Goal: Task Accomplishment & Management: Use online tool/utility

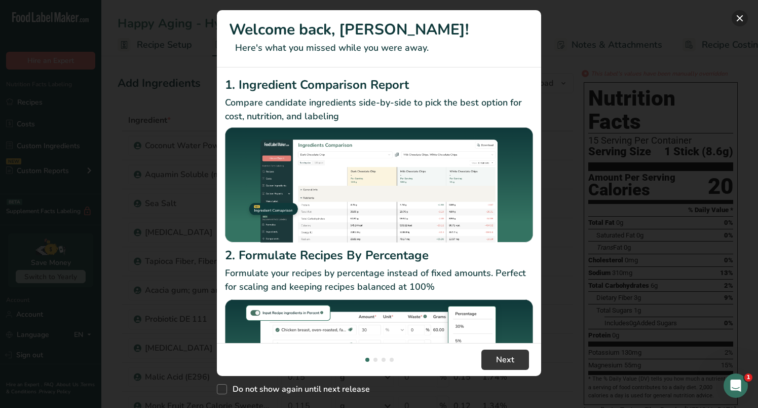
click at [738, 19] on button "New Features" at bounding box center [740, 18] width 16 height 16
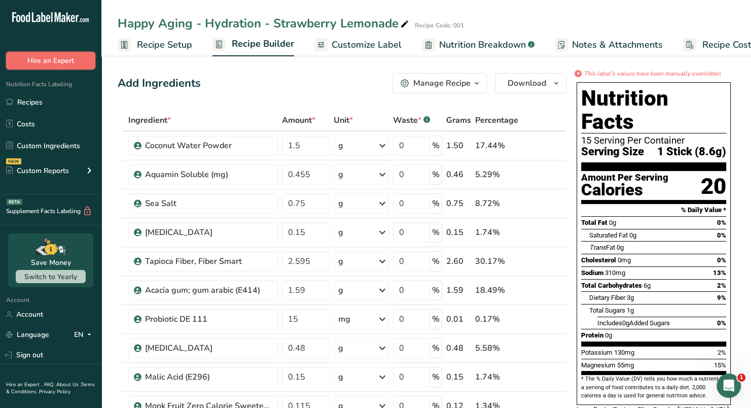
click at [59, 61] on button "Hire an Expert" at bounding box center [50, 61] width 89 height 18
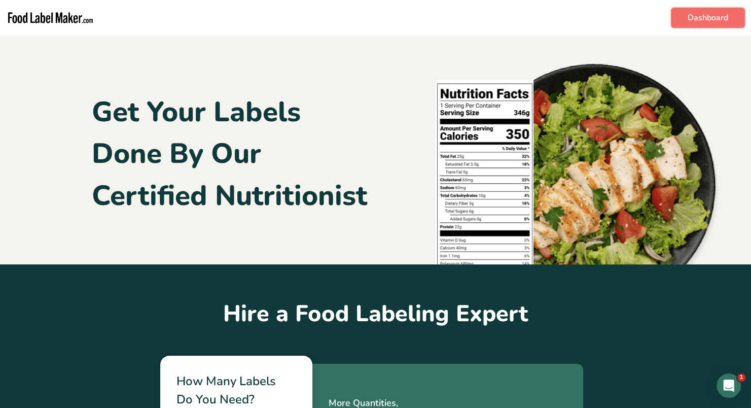
click at [707, 12] on link "Dashboard" at bounding box center [708, 18] width 74 height 20
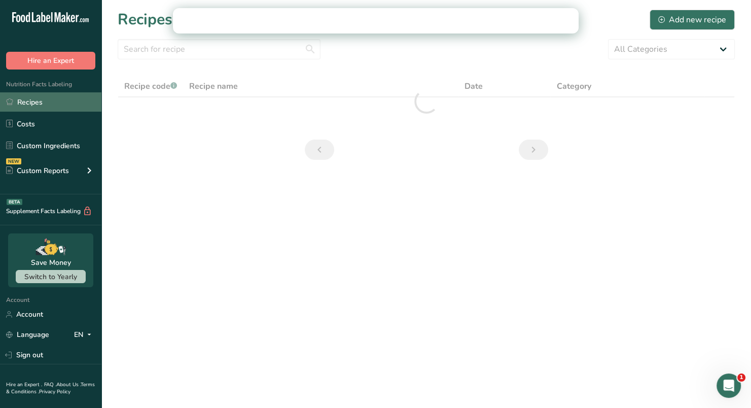
click at [45, 101] on link "Recipes" at bounding box center [50, 101] width 101 height 19
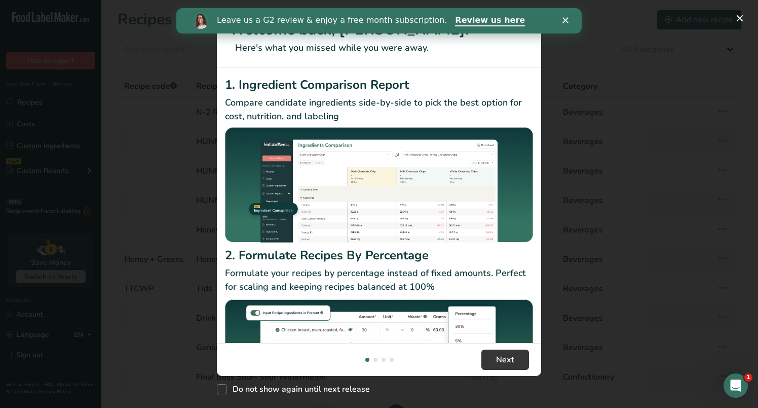
click at [568, 21] on icon "Close" at bounding box center [566, 20] width 6 height 6
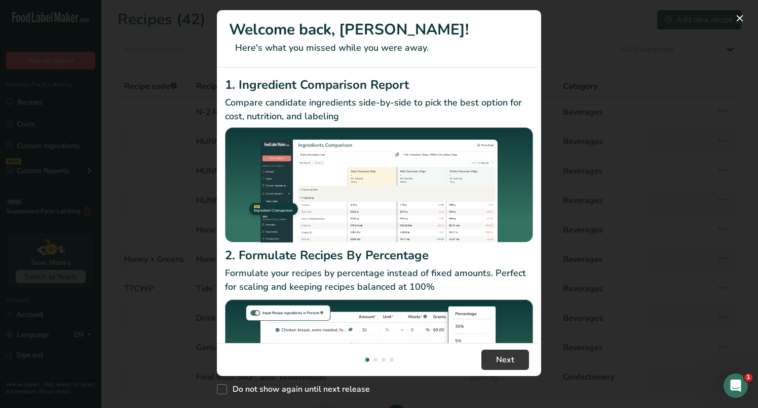
click at [659, 30] on div "New Features" at bounding box center [379, 204] width 758 height 408
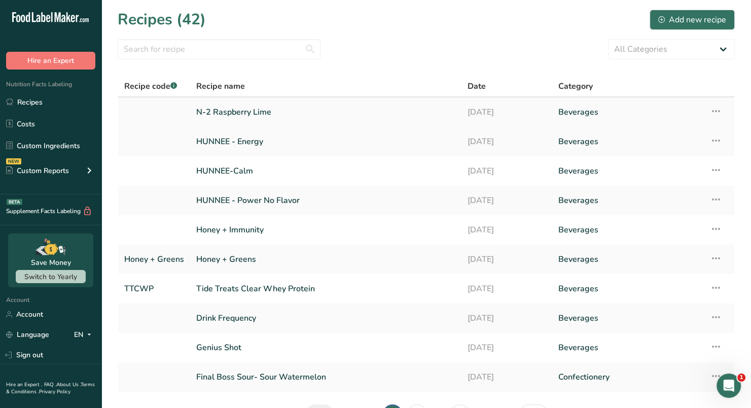
click at [239, 110] on link "N-2 Raspberry Lime" at bounding box center [325, 111] width 259 height 21
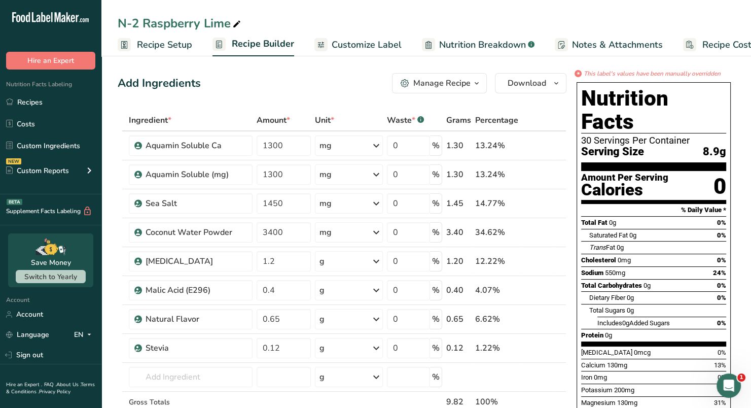
click at [363, 49] on span "Customize Label" at bounding box center [367, 45] width 70 height 14
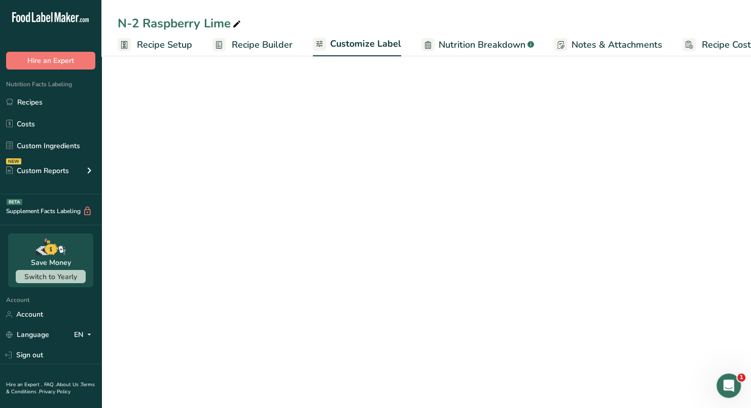
scroll to position [0, 29]
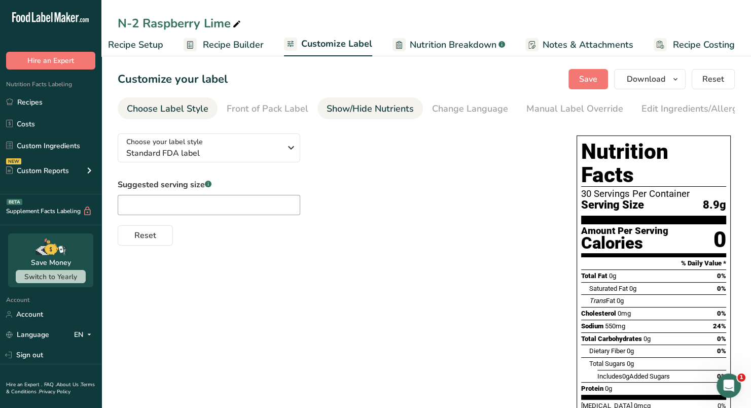
click at [349, 105] on div "Show/Hide Nutrients" at bounding box center [369, 109] width 87 height 14
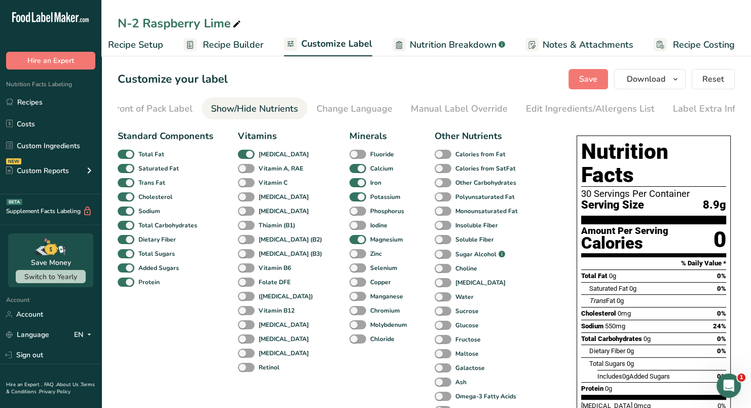
scroll to position [0, 120]
click at [460, 102] on div "Manual Label Override" at bounding box center [455, 109] width 97 height 14
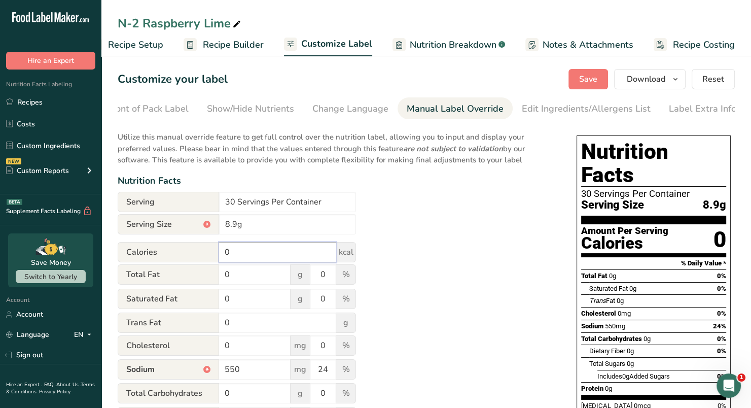
click at [258, 259] on input "0" at bounding box center [277, 252] width 117 height 20
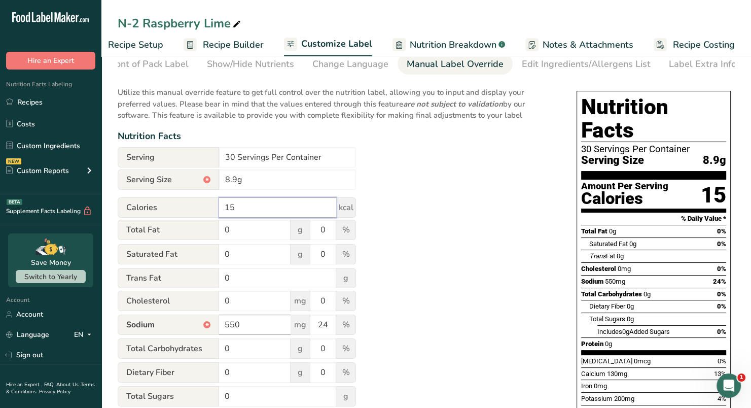
scroll to position [45, 0]
type input "15"
click at [241, 353] on input "0" at bounding box center [254, 348] width 71 height 20
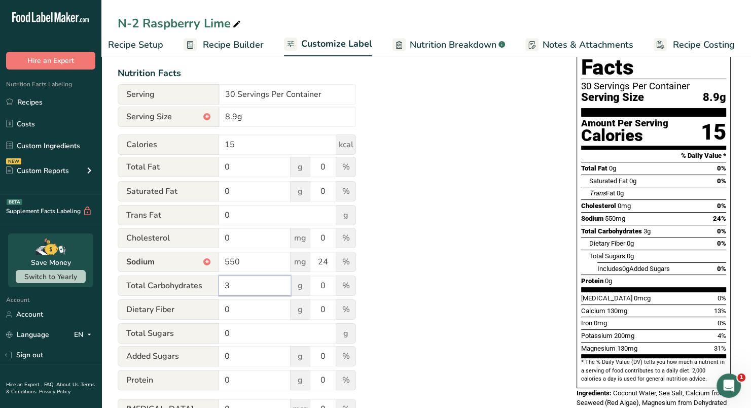
scroll to position [108, 0]
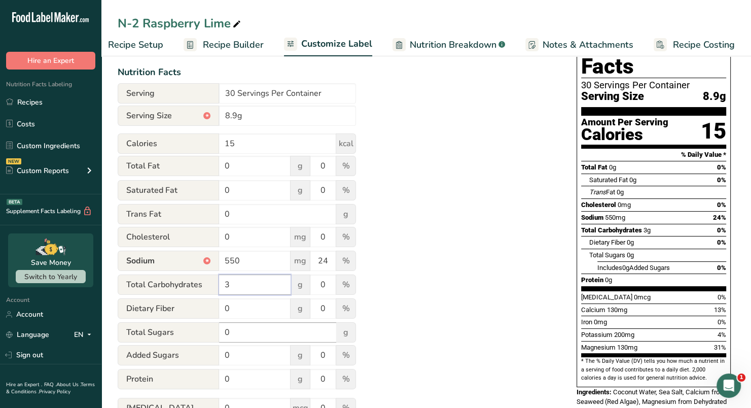
type input "3"
click at [241, 337] on input "0" at bounding box center [277, 332] width 117 height 20
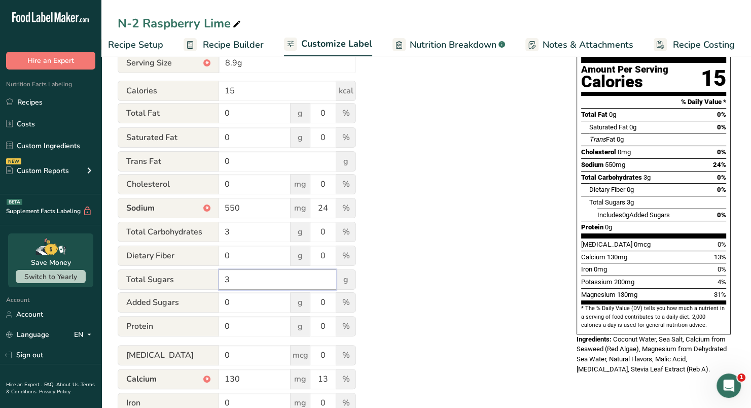
scroll to position [163, 0]
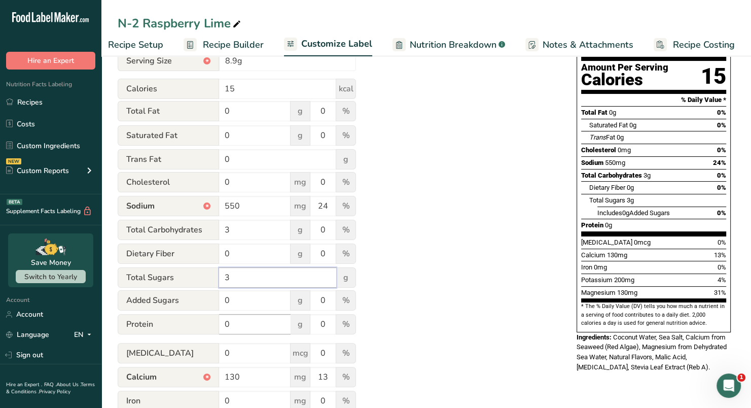
type input "3"
click at [248, 324] on input "0" at bounding box center [254, 324] width 71 height 20
click at [248, 352] on input "0" at bounding box center [254, 353] width 71 height 20
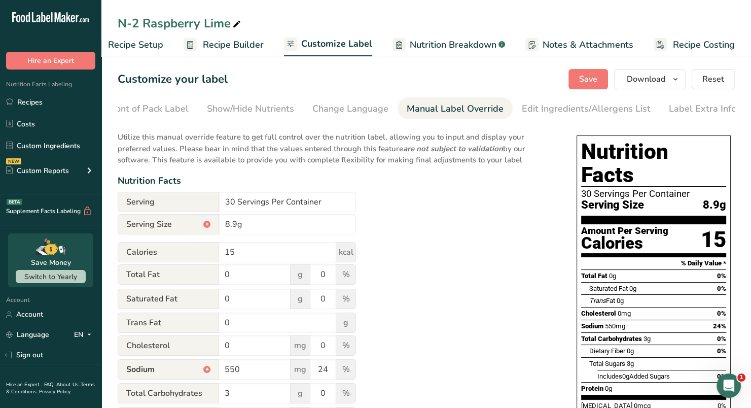
scroll to position [0, 0]
click at [576, 84] on button "Save" at bounding box center [588, 79] width 40 height 20
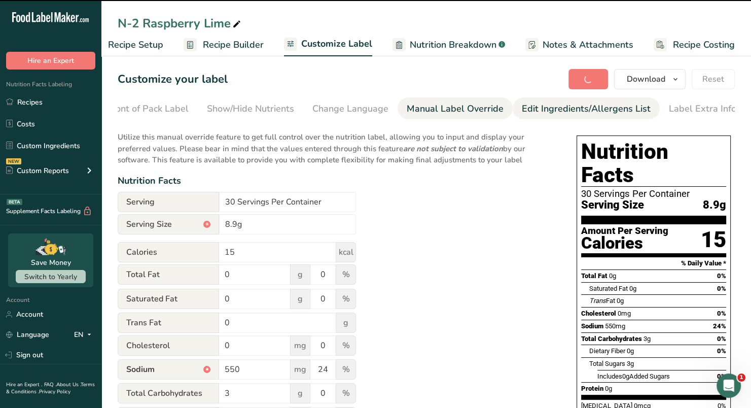
click at [546, 107] on div "Edit Ingredients/Allergens List" at bounding box center [586, 109] width 129 height 14
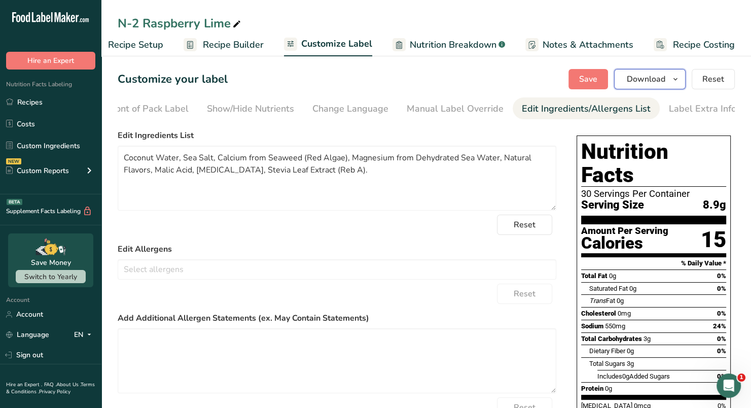
click at [674, 77] on icon "button" at bounding box center [675, 79] width 8 height 13
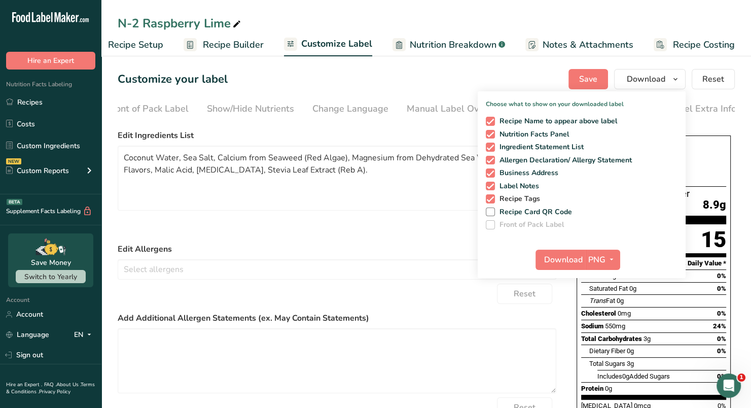
click at [492, 197] on span at bounding box center [490, 198] width 9 height 9
click at [492, 197] on input "Recipe Tags" at bounding box center [489, 198] width 7 height 7
checkbox input "false"
click at [491, 184] on span at bounding box center [490, 185] width 9 height 9
click at [491, 184] on input "Label Notes" at bounding box center [489, 185] width 7 height 7
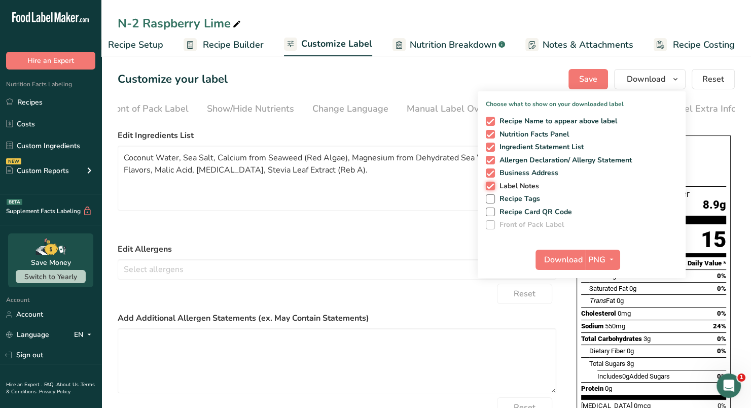
checkbox input "false"
click at [491, 166] on div "Recipe Name to appear above label Nutrition Facts Panel Ingredient Statement Li…" at bounding box center [582, 171] width 208 height 117
click at [488, 170] on span at bounding box center [490, 172] width 9 height 9
click at [488, 170] on input "Business Address" at bounding box center [489, 172] width 7 height 7
checkbox input "false"
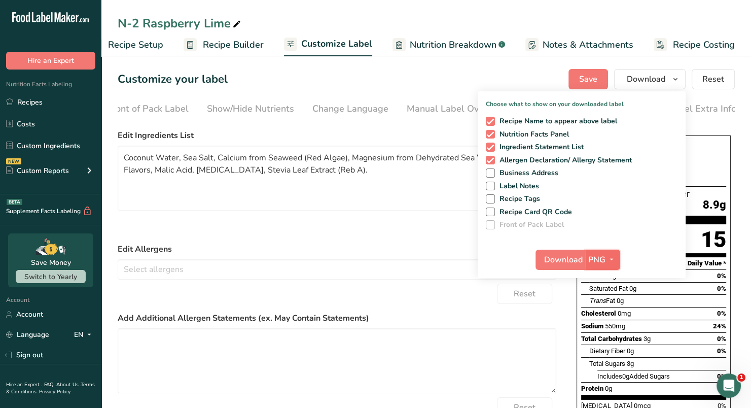
click at [612, 259] on icon "button" at bounding box center [611, 259] width 8 height 13
click at [600, 327] on link "PDF" at bounding box center [604, 330] width 32 height 17
click at [559, 255] on span "Download" at bounding box center [563, 259] width 39 height 12
click at [400, 190] on textarea "Coconut Water, Sea Salt, Calcium from Seaweed (Red Algae), Magnesium from Dehyd…" at bounding box center [337, 177] width 438 height 65
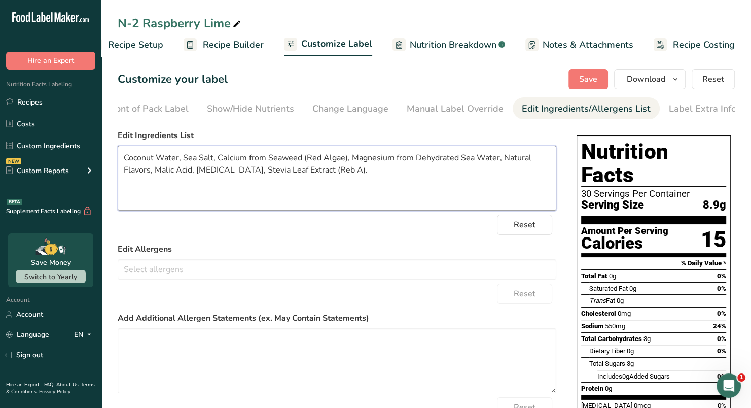
click at [181, 160] on textarea "Coconut Water, Sea Salt, Calcium from Seaweed (Red Algae), Magnesium from Dehyd…" at bounding box center [337, 177] width 438 height 65
type textarea "Coconut Water, [MEDICAL_DATA], Sea Salt, Calcium from Seaweed (Red Algae), Magn…"
click at [595, 82] on span "Save" at bounding box center [588, 79] width 18 height 12
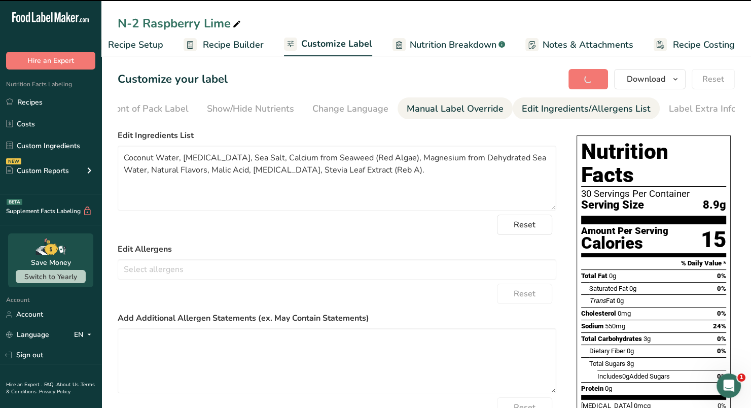
click at [431, 104] on div "Manual Label Override" at bounding box center [455, 109] width 97 height 14
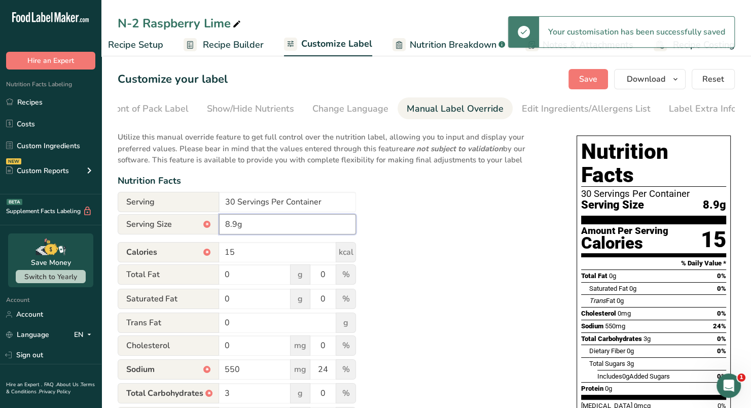
click at [235, 225] on input "8.9g" at bounding box center [287, 224] width 137 height 20
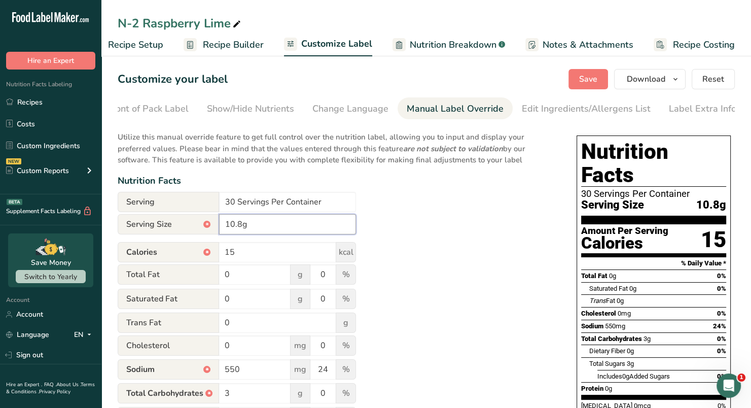
type input "10.8g"
click at [233, 22] on icon at bounding box center [236, 24] width 9 height 14
type input "N-2 Grapefruit"
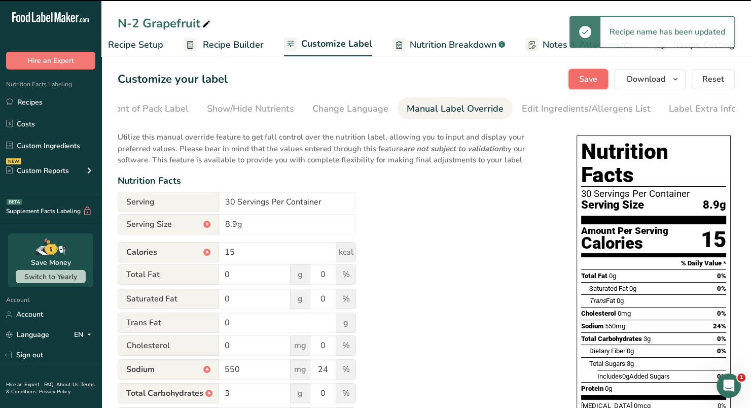
click at [586, 78] on span "Save" at bounding box center [588, 79] width 18 height 12
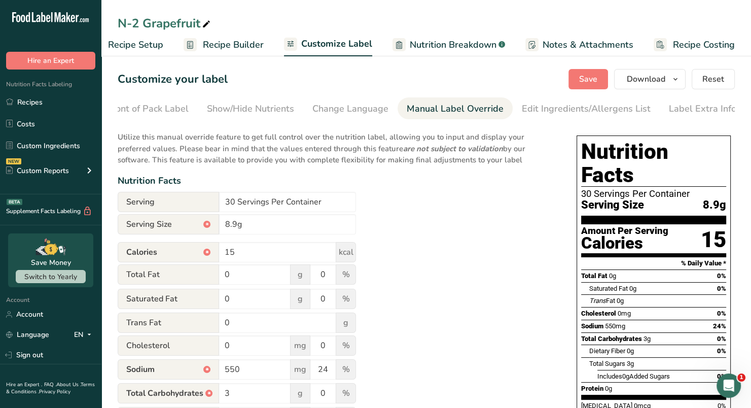
click at [200, 23] on div "N-2 Grapefruit" at bounding box center [165, 23] width 95 height 18
click at [264, 221] on input "8.9g" at bounding box center [287, 224] width 137 height 20
type input "10.8g"
click at [521, 256] on div "Utilize this manual override feature to get full control over the nutrition lab…" at bounding box center [337, 385] width 438 height 521
click at [595, 78] on span "Save" at bounding box center [588, 79] width 18 height 12
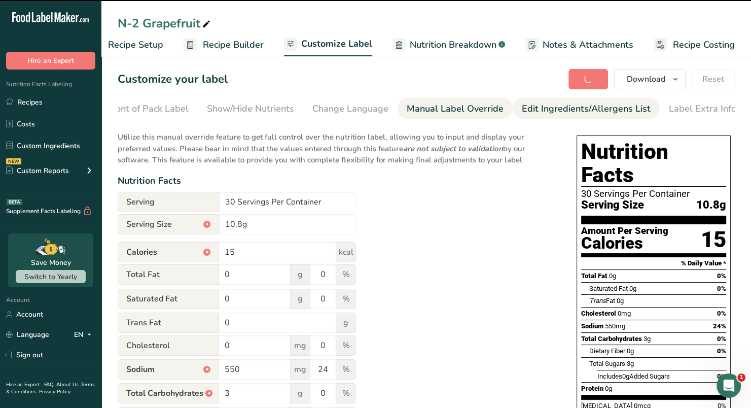
click at [537, 109] on div "Edit Ingredients/Allergens List" at bounding box center [586, 109] width 129 height 14
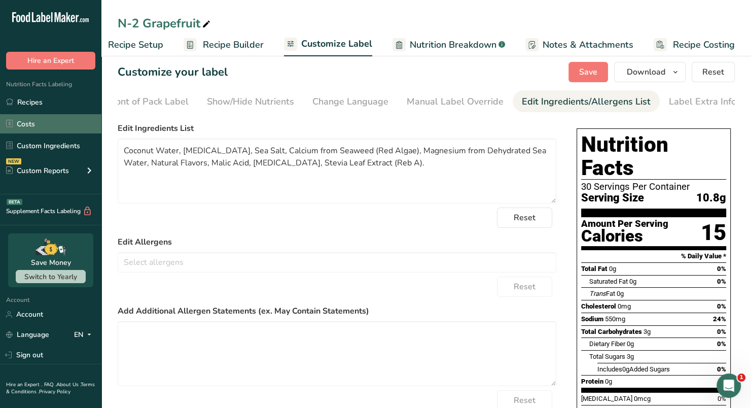
scroll to position [6, 0]
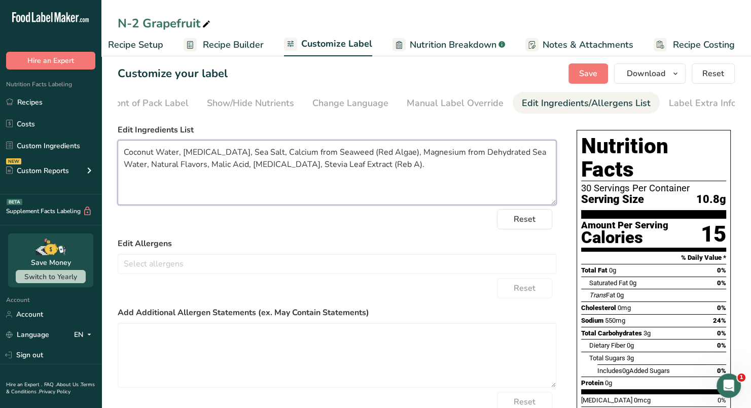
click at [122, 157] on textarea "Coconut Water, [MEDICAL_DATA], Sea Salt, Calcium from Seaweed (Red Algae), Magn…" at bounding box center [337, 172] width 438 height 65
click at [593, 76] on span "Save" at bounding box center [588, 73] width 18 height 12
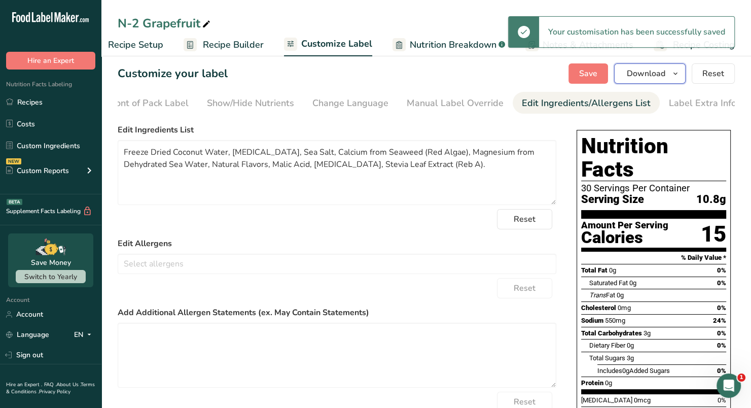
click at [675, 76] on icon "button" at bounding box center [675, 73] width 8 height 13
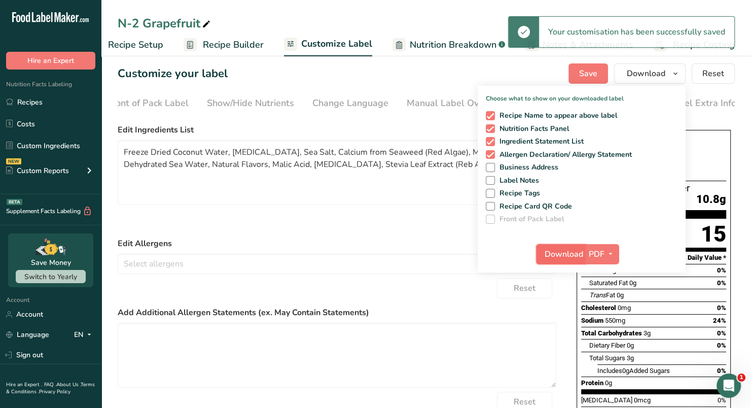
click at [558, 249] on span "Download" at bounding box center [563, 254] width 39 height 12
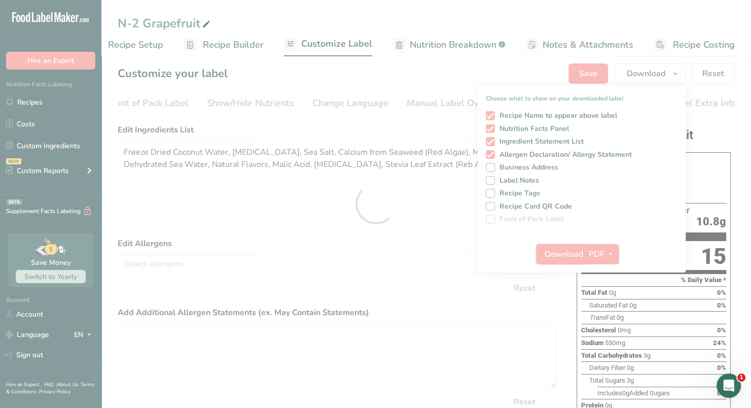
scroll to position [0, 0]
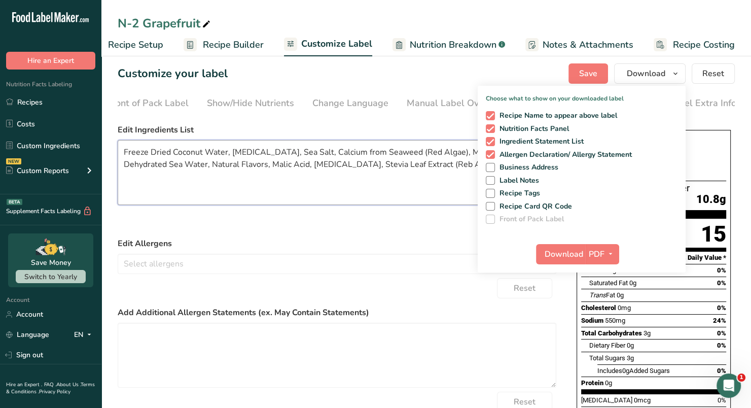
click at [420, 195] on textarea "Freeze Dried Coconut Water, [MEDICAL_DATA], Sea Salt, Calcium from Seaweed (Red…" at bounding box center [337, 172] width 438 height 65
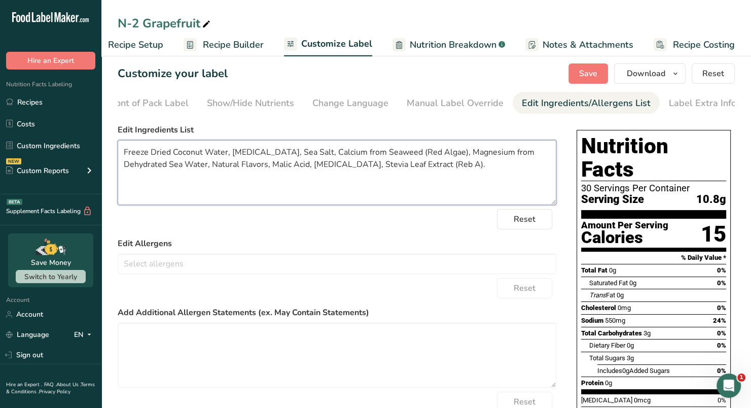
click at [313, 165] on textarea "Freeze Dried Coconut Water, [MEDICAL_DATA], Sea Salt, Calcium from Seaweed (Red…" at bounding box center [337, 172] width 438 height 65
type textarea "Freeze Dried Coconut Water, Sea Salt, Calcium from Seaweed (Red Algae), Magnesi…"
click at [590, 77] on span "Save" at bounding box center [588, 73] width 18 height 12
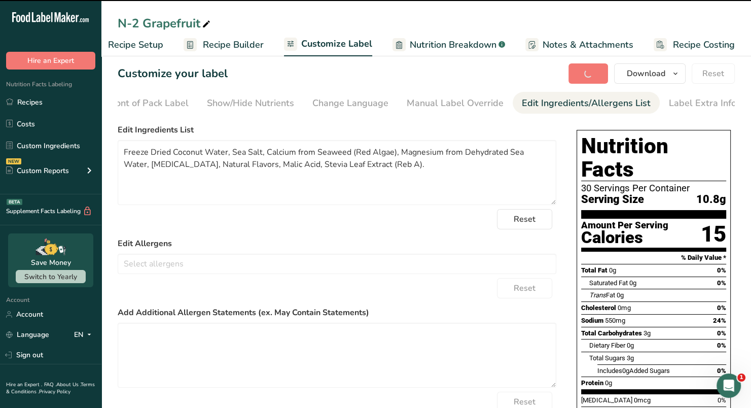
click at [198, 21] on div "N-2 Grapefruit" at bounding box center [165, 23] width 95 height 18
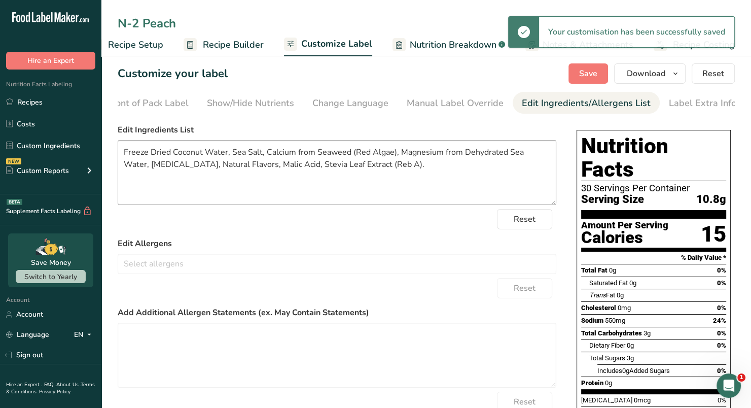
type input "N-2 Peach"
click at [387, 173] on textarea "Freeze Dried Coconut Water, Sea Salt, Calcium from Seaweed (Red Algae), Magnesi…" at bounding box center [337, 172] width 438 height 65
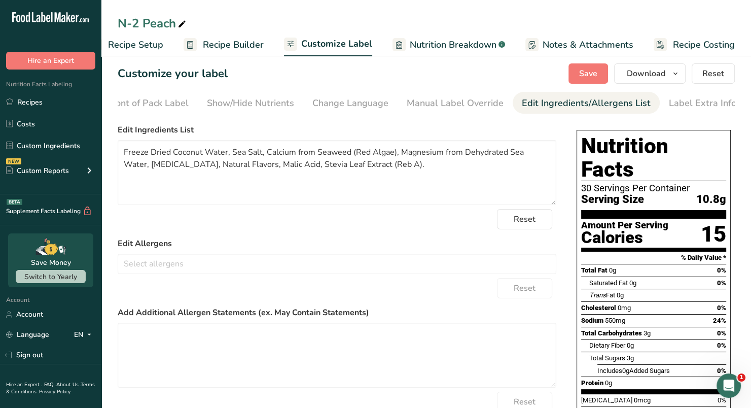
click at [328, 43] on span "Customize Label" at bounding box center [336, 44] width 71 height 14
click at [435, 99] on div "Manual Label Override" at bounding box center [455, 103] width 97 height 14
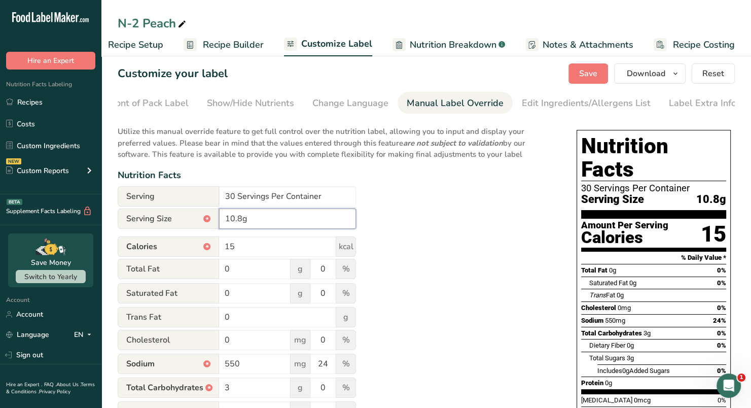
click at [241, 224] on input "10.8g" at bounding box center [287, 218] width 137 height 20
type input "9.9g"
click at [422, 206] on div "Utilize this manual override feature to get full control over the nutrition lab…" at bounding box center [337, 380] width 438 height 521
click at [677, 70] on icon "button" at bounding box center [675, 73] width 8 height 13
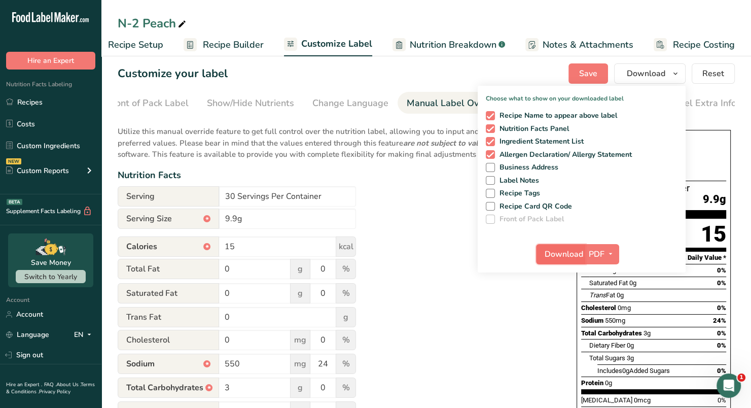
click at [560, 249] on span "Download" at bounding box center [563, 254] width 39 height 12
click at [174, 24] on div "N-2 Peach" at bounding box center [153, 23] width 70 height 18
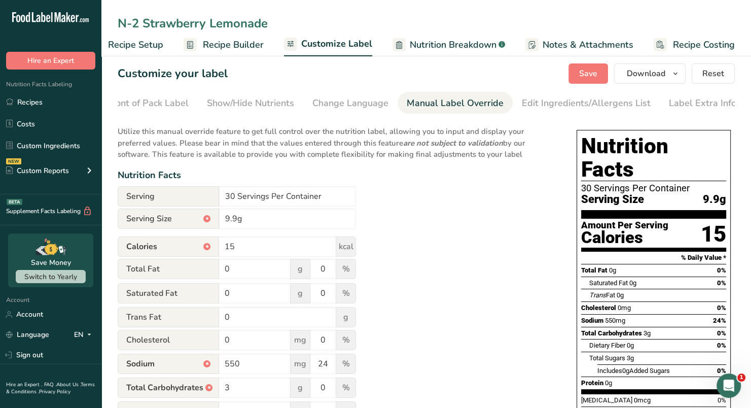
type input "N-2 Strawberry Lemonade"
click at [441, 217] on div "Utilize this manual override feature to get full control over the nutrition lab…" at bounding box center [337, 380] width 438 height 521
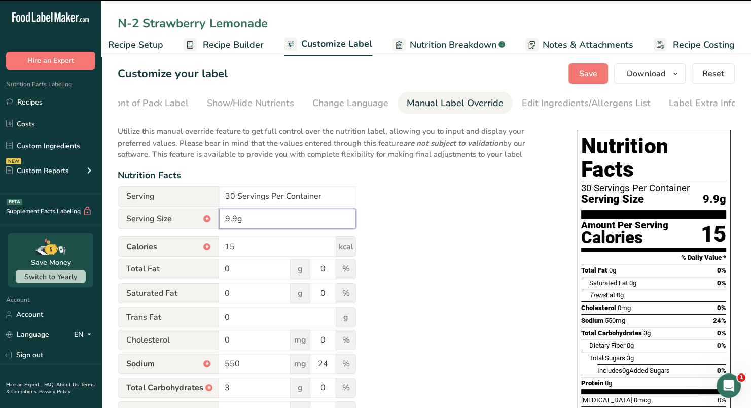
click at [233, 219] on input "9.9g" at bounding box center [287, 218] width 137 height 20
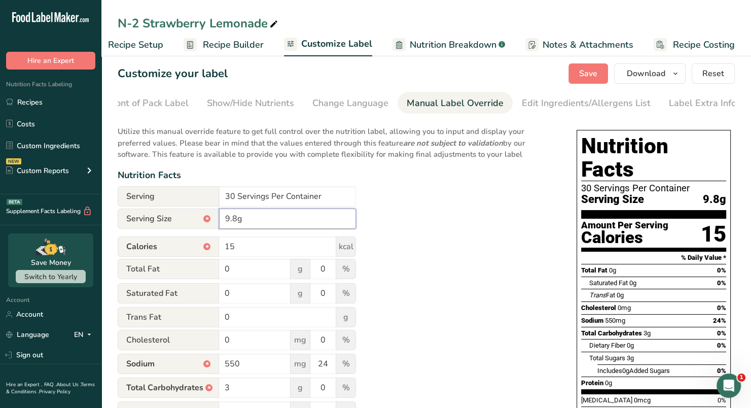
type input "9.8g"
click at [448, 232] on div "Utilize this manual override feature to get full control over the nutrition lab…" at bounding box center [337, 380] width 438 height 521
click at [539, 103] on div "Edit Ingredients/Allergens List" at bounding box center [586, 103] width 129 height 14
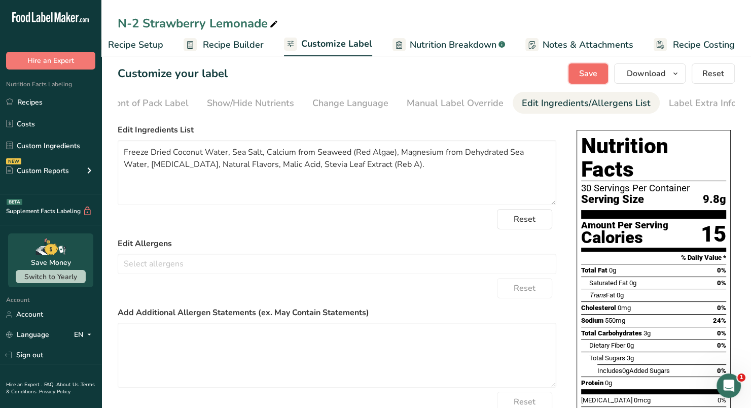
click at [592, 73] on span "Save" at bounding box center [588, 73] width 18 height 12
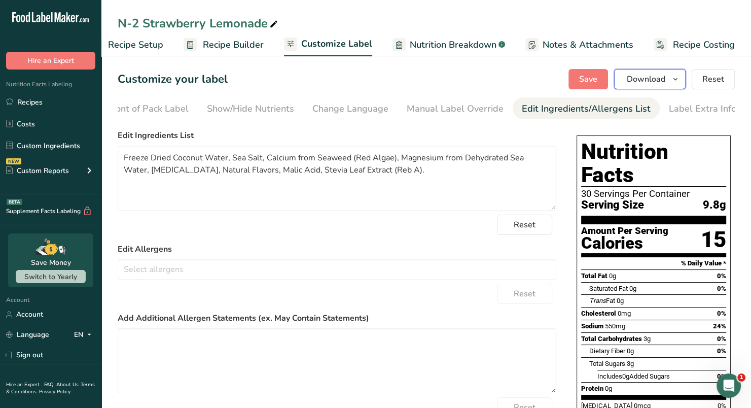
click at [642, 79] on span "Download" at bounding box center [646, 79] width 39 height 12
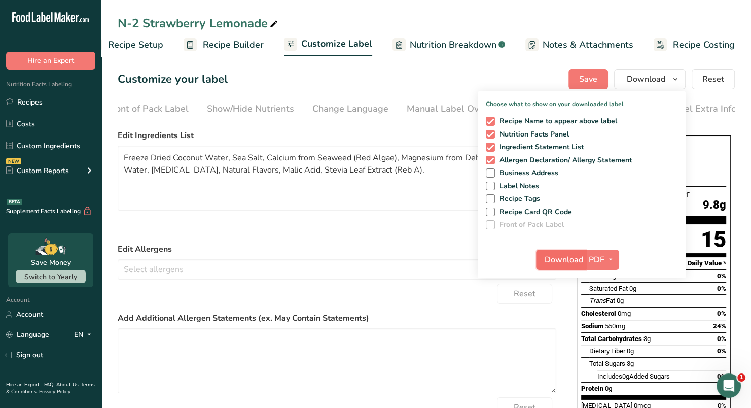
click at [558, 260] on span "Download" at bounding box center [563, 259] width 39 height 12
click at [407, 107] on div "Manual Label Override" at bounding box center [455, 109] width 97 height 14
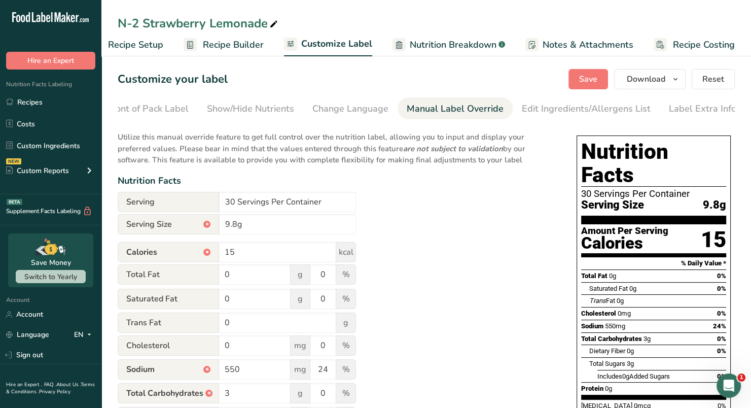
click at [262, 25] on div "N-2 Strawberry Lemonade" at bounding box center [199, 23] width 162 height 18
type input "N-2 Lemon Lime"
click at [235, 226] on input "9.8g" at bounding box center [287, 224] width 137 height 20
type input "9.5g"
click at [428, 216] on div "Utilize this manual override feature to get full control over the nutrition lab…" at bounding box center [337, 385] width 438 height 521
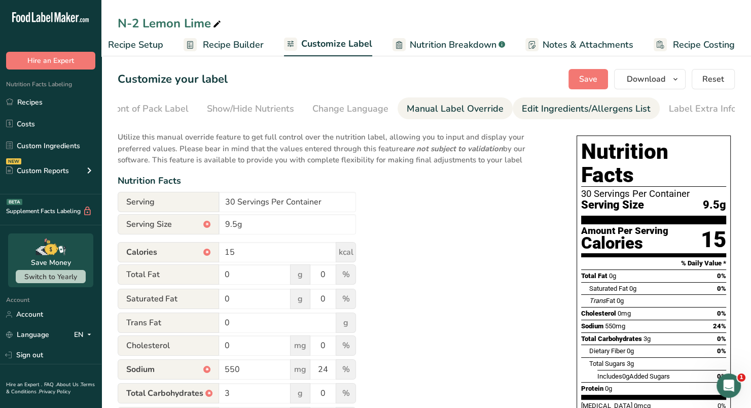
click at [533, 102] on div "Edit Ingredients/Allergens List" at bounding box center [586, 109] width 129 height 14
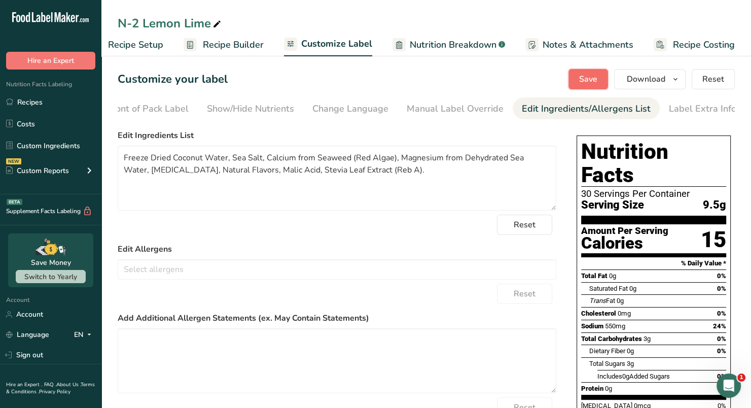
click at [581, 81] on span "Save" at bounding box center [588, 79] width 18 height 12
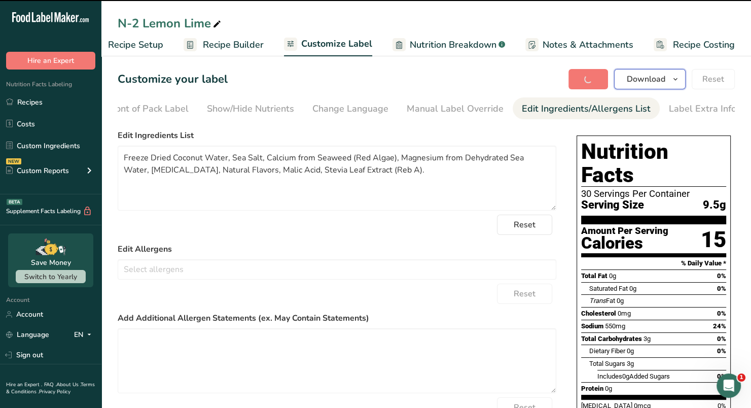
click at [627, 80] on button "Download" at bounding box center [649, 79] width 71 height 20
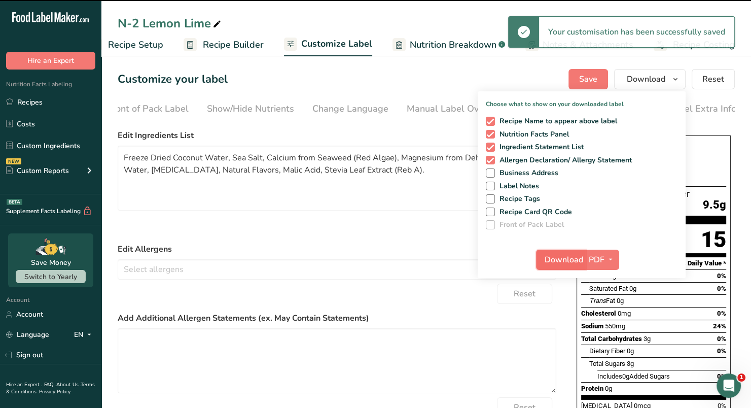
click at [555, 260] on span "Download" at bounding box center [563, 259] width 39 height 12
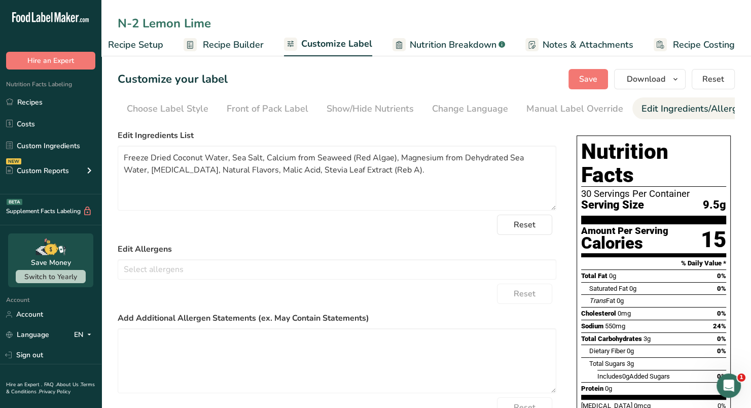
scroll to position [0, 120]
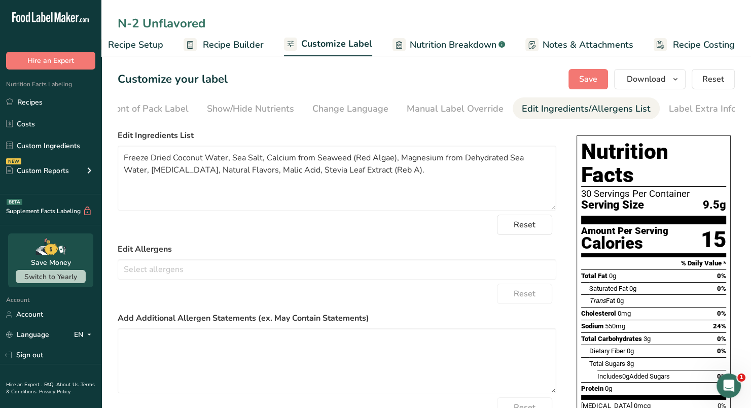
type input "N-2 Unflavored"
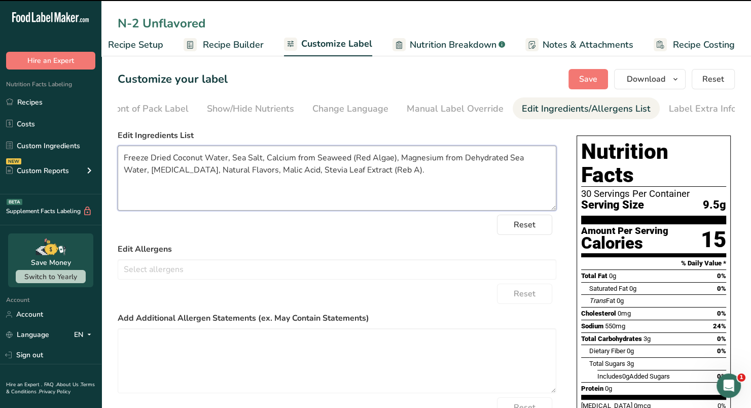
click at [291, 159] on textarea "Freeze Dried Coconut Water, Sea Salt, Calcium from Seaweed (Red Algae), Magnesi…" at bounding box center [337, 177] width 438 height 65
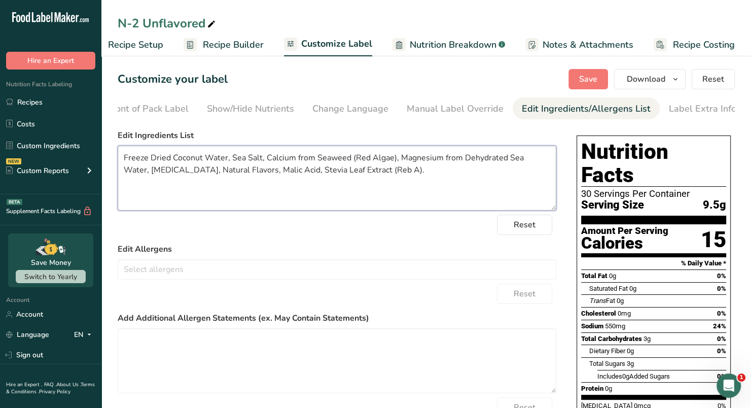
click at [380, 167] on textarea "Freeze Dried Coconut Water, Sea Salt, Calcium from Seaweed (Red Algae), Magnesi…" at bounding box center [337, 177] width 438 height 65
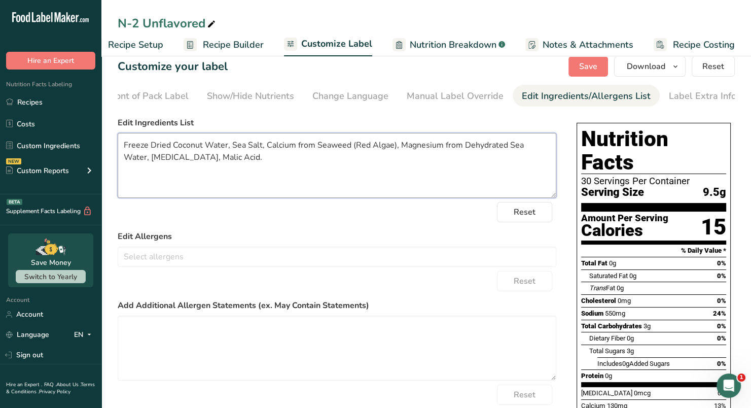
scroll to position [2, 0]
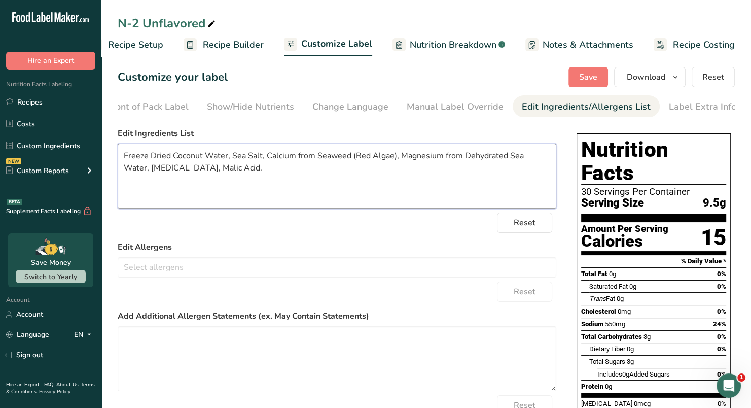
type textarea "Freeze Dried Coconut Water, Sea Salt, Calcium from Seaweed (Red Algae), Magnesi…"
click at [595, 80] on span "Save" at bounding box center [588, 77] width 18 height 12
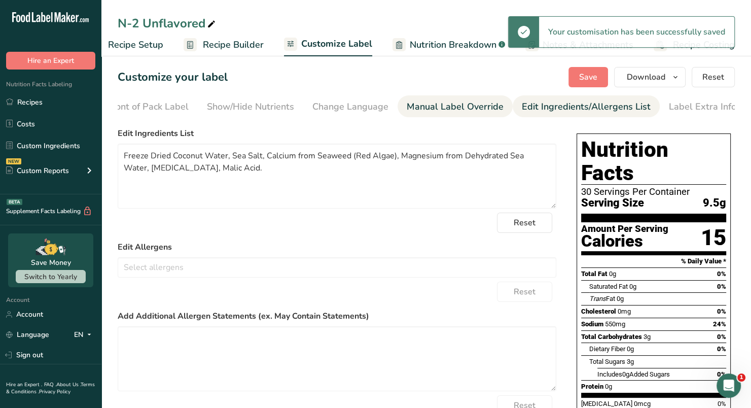
click at [446, 108] on div "Manual Label Override" at bounding box center [455, 107] width 97 height 14
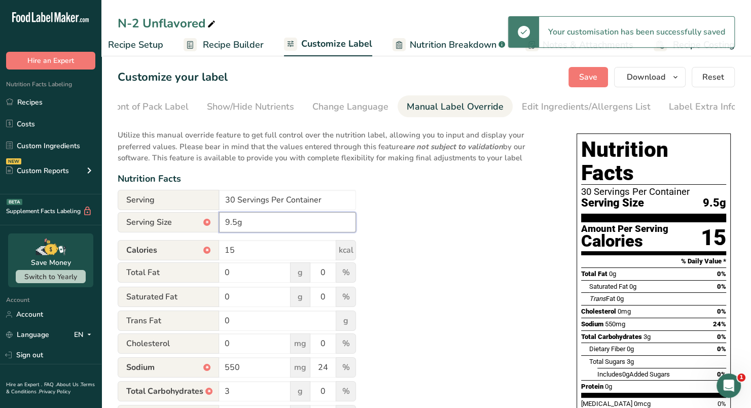
click at [235, 227] on input "9.5g" at bounding box center [287, 222] width 137 height 20
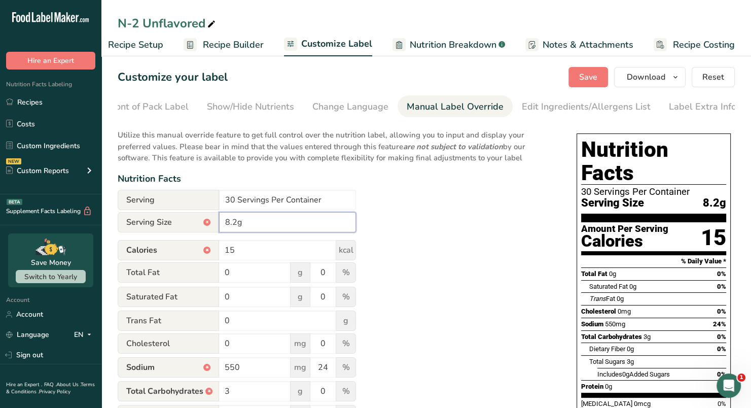
type input "8.2g"
click at [441, 256] on div "Utilize this manual override feature to get full control over the nutrition lab…" at bounding box center [337, 383] width 438 height 521
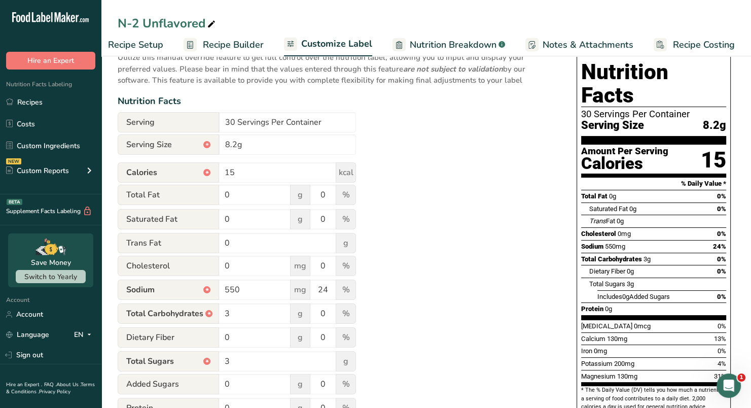
scroll to position [0, 0]
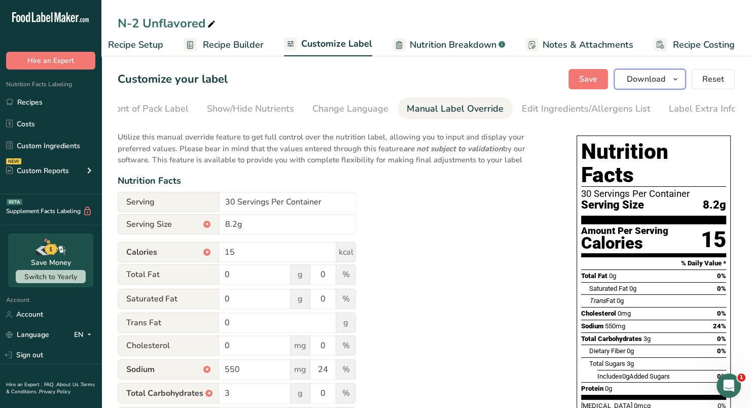
click at [642, 74] on span "Download" at bounding box center [646, 79] width 39 height 12
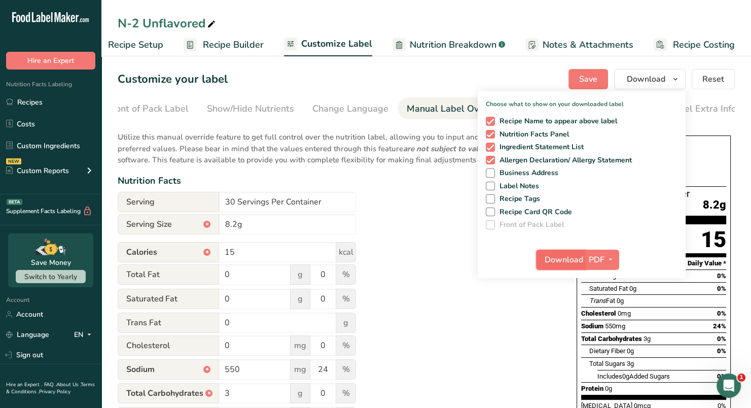
click at [552, 265] on span "Download" at bounding box center [563, 259] width 39 height 12
